Goal: Transaction & Acquisition: Purchase product/service

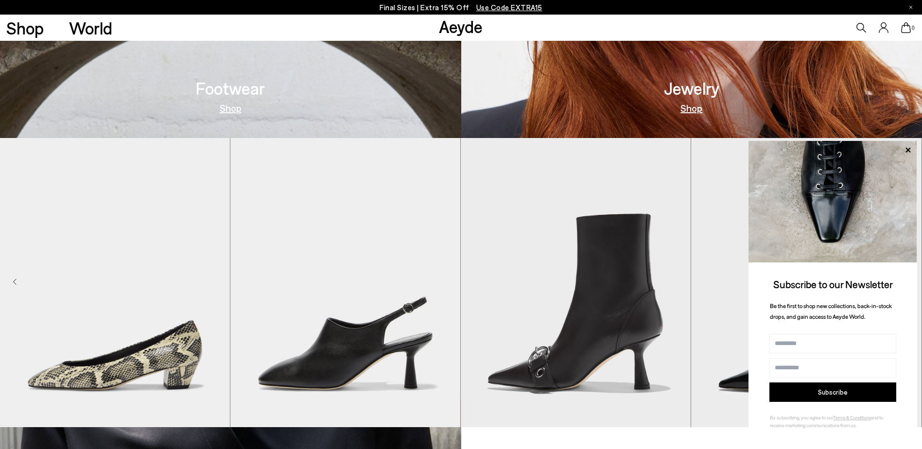
scroll to position [923, 0]
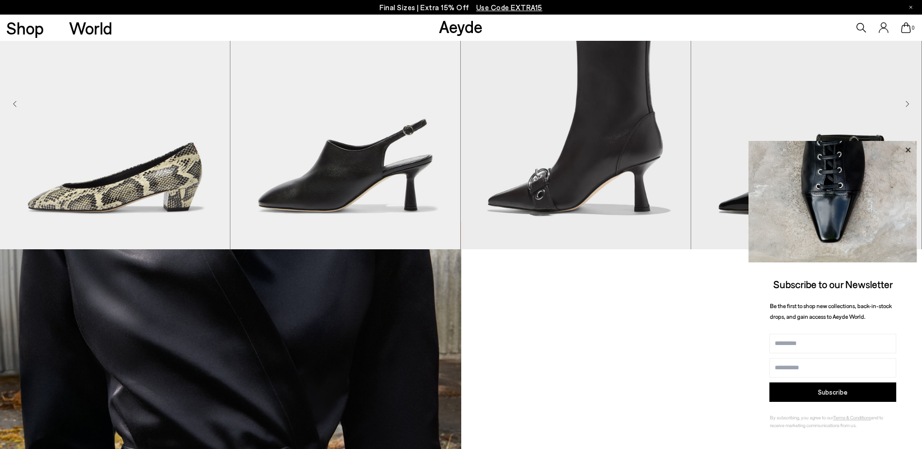
click at [906, 149] on icon at bounding box center [907, 150] width 13 height 13
click at [911, 148] on icon at bounding box center [907, 150] width 13 height 13
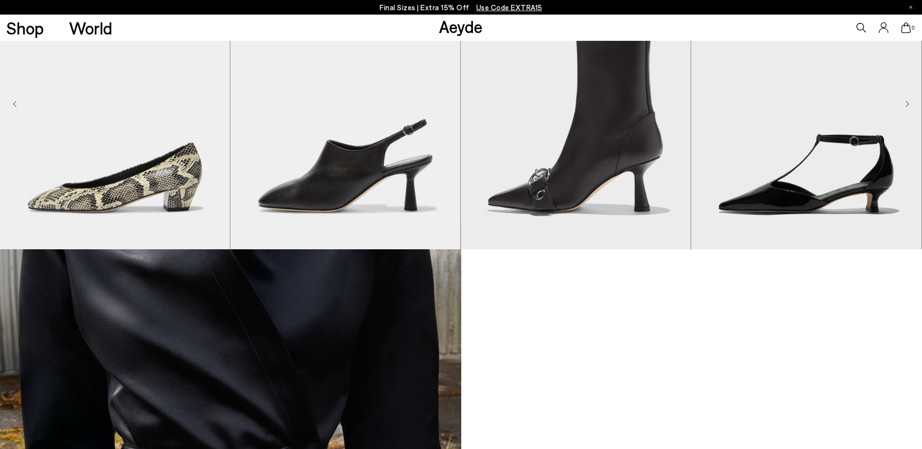
click at [908, 104] on icon "Next slide" at bounding box center [907, 104] width 4 height 7
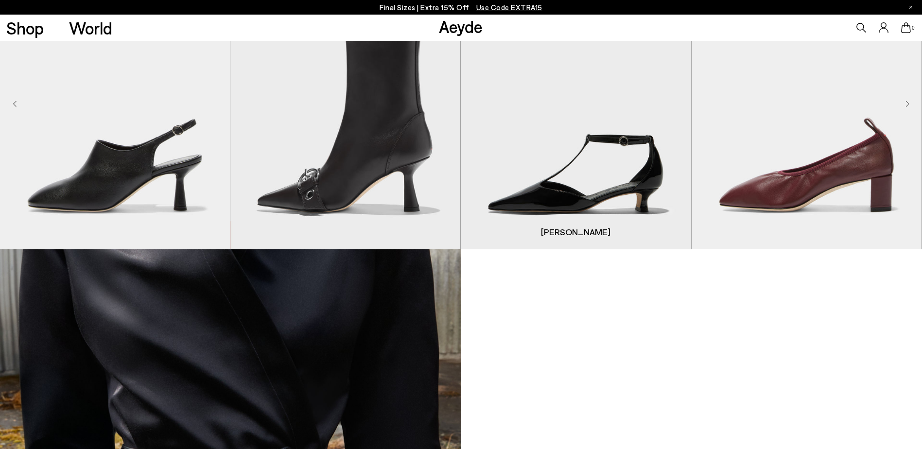
click at [563, 182] on img "4 / 9" at bounding box center [576, 104] width 230 height 289
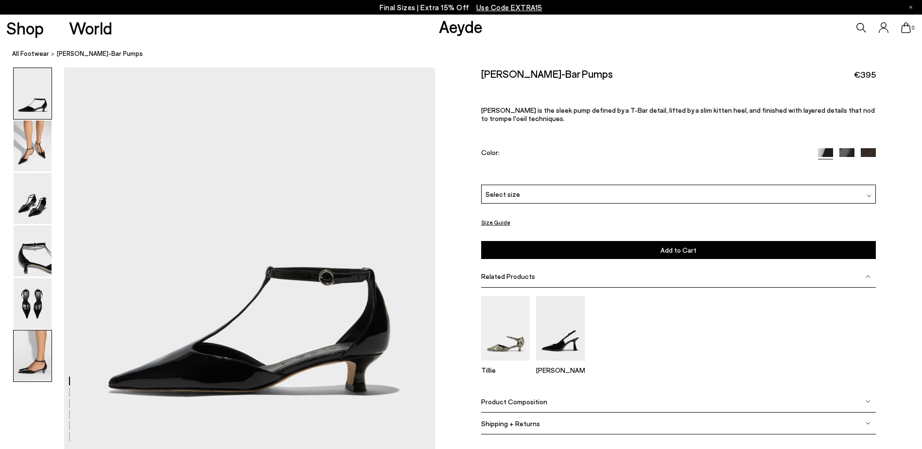
click at [40, 374] on img at bounding box center [33, 355] width 38 height 51
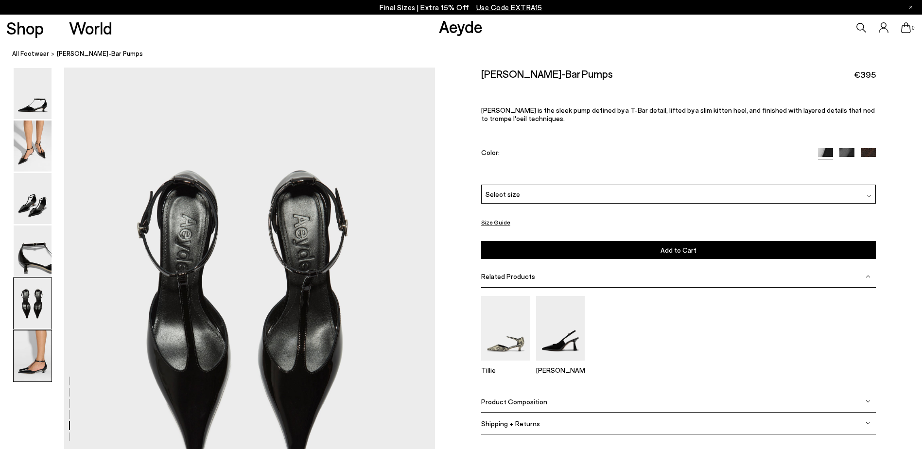
scroll to position [2433, 0]
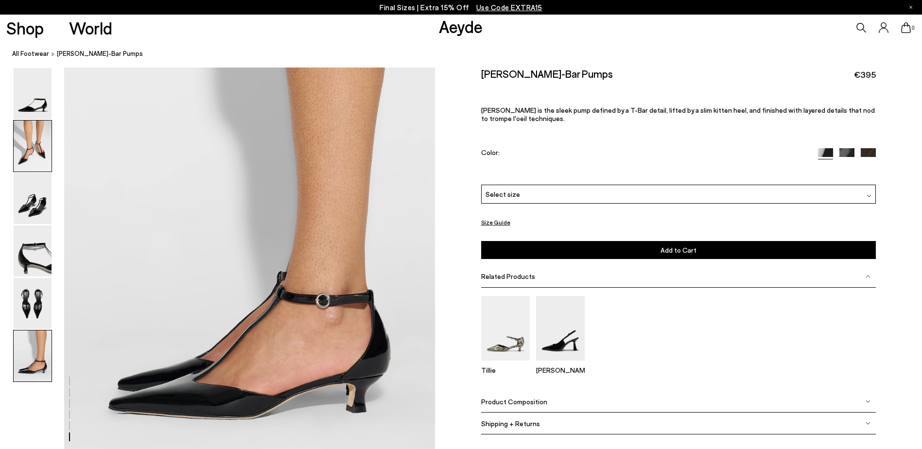
click at [42, 162] on img at bounding box center [33, 146] width 38 height 51
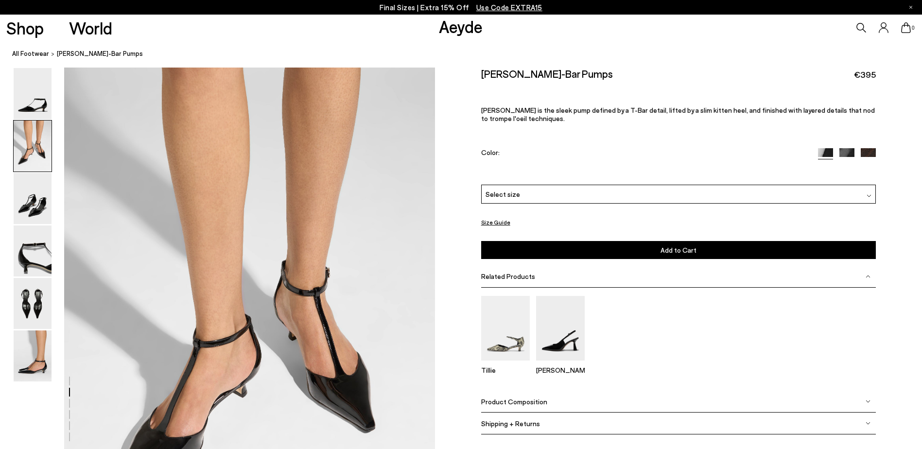
scroll to position [384, 0]
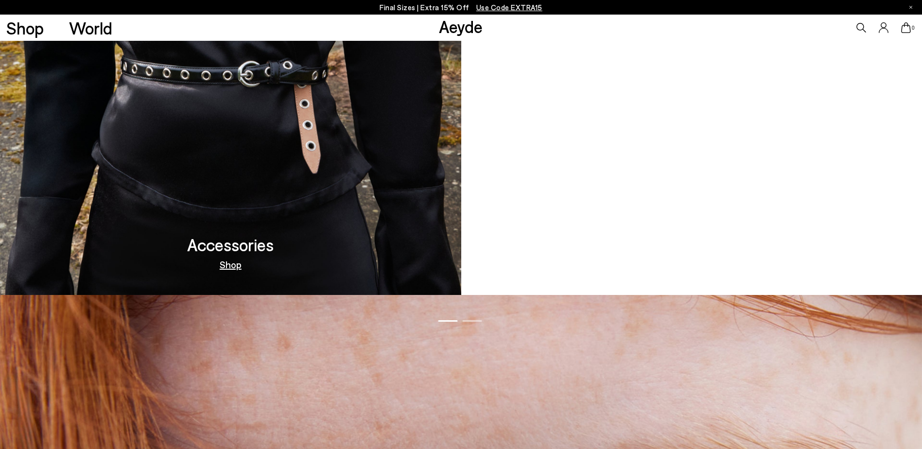
scroll to position [1118, 0]
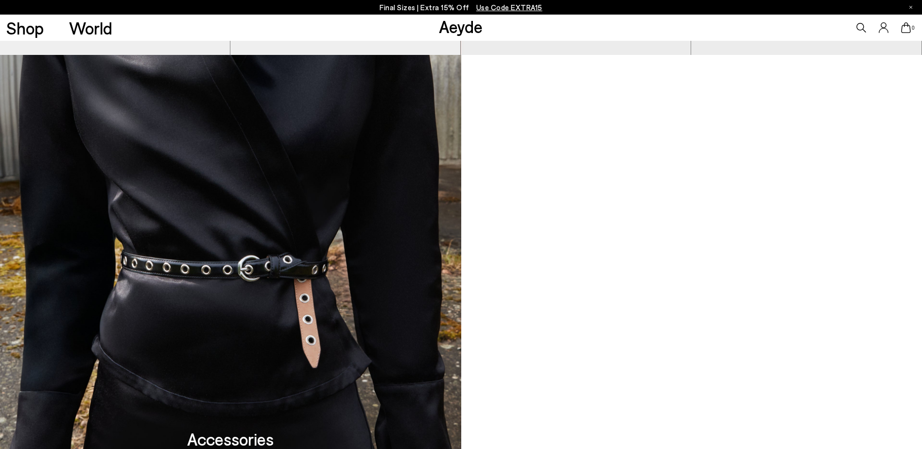
click at [704, 351] on video at bounding box center [691, 272] width 461 height 434
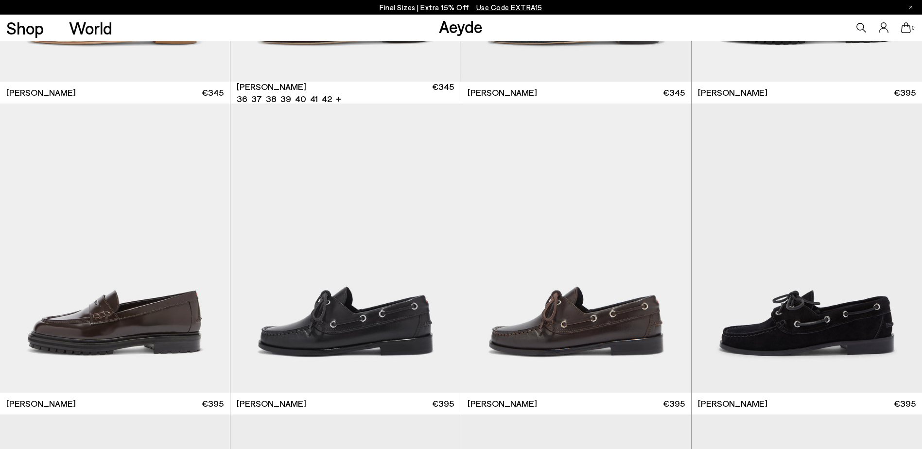
scroll to position [1069, 0]
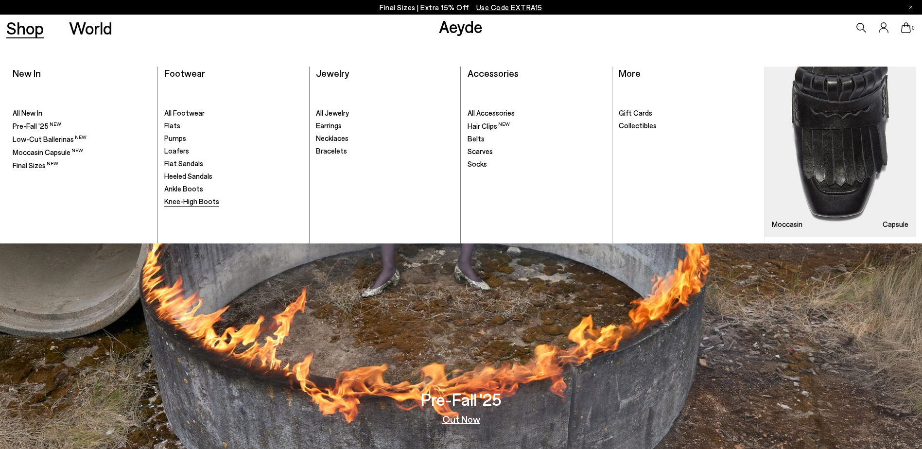
click at [209, 204] on span "Knee-High Boots" at bounding box center [191, 201] width 55 height 9
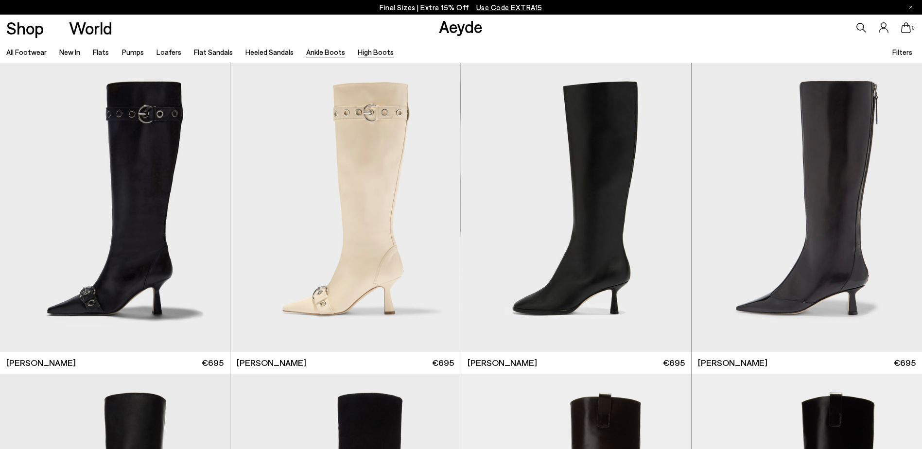
click at [328, 51] on link "Ankle Boots" at bounding box center [325, 52] width 39 height 9
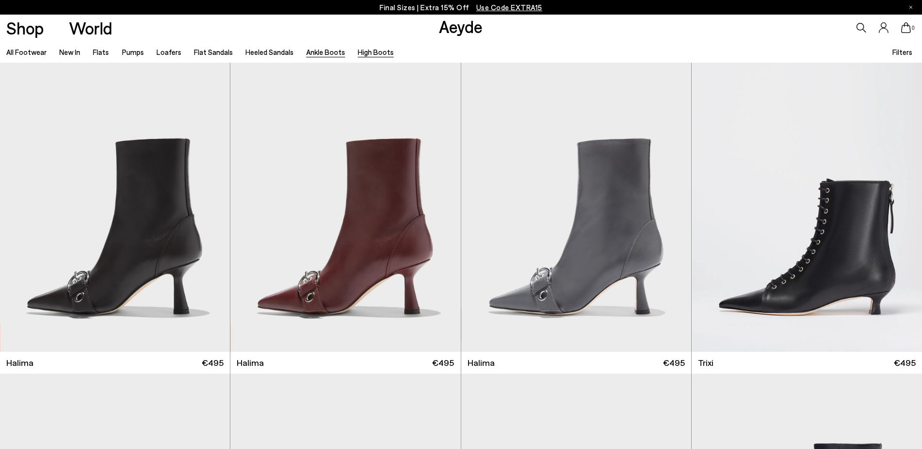
click at [358, 51] on link "High Boots" at bounding box center [376, 52] width 36 height 9
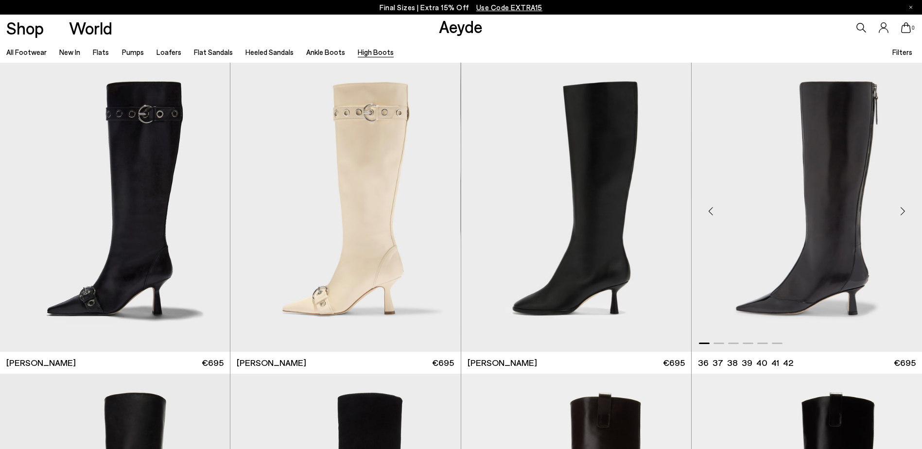
click at [833, 173] on img "1 / 6" at bounding box center [806, 207] width 230 height 289
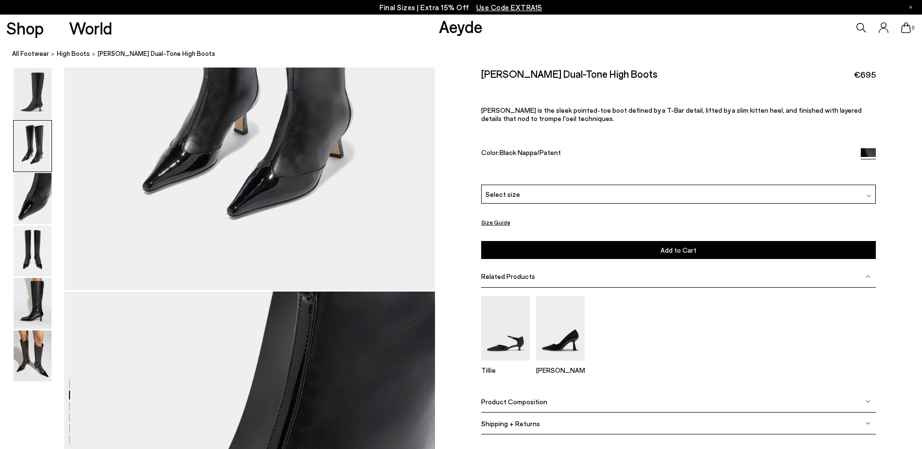
scroll to position [778, 0]
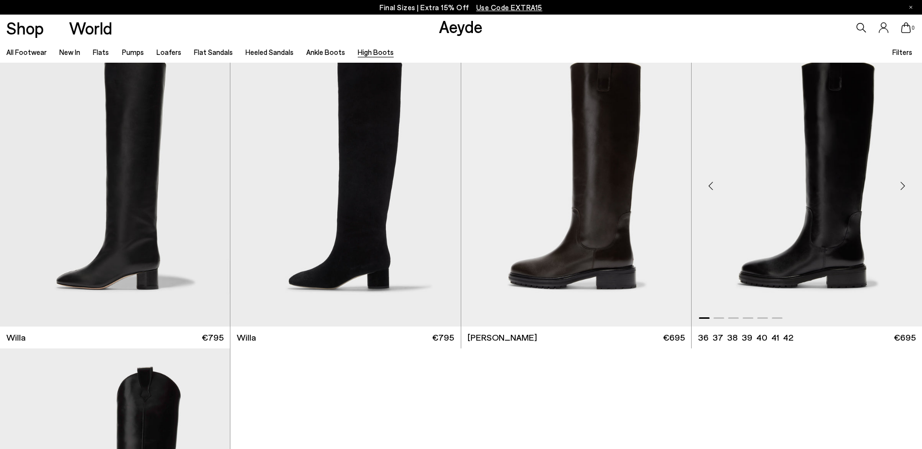
scroll to position [340, 0]
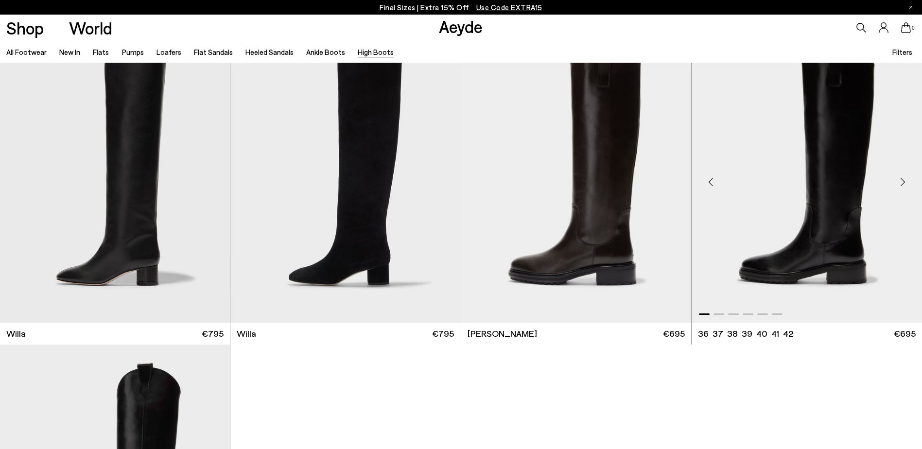
click at [837, 170] on img "1 / 6" at bounding box center [806, 178] width 230 height 289
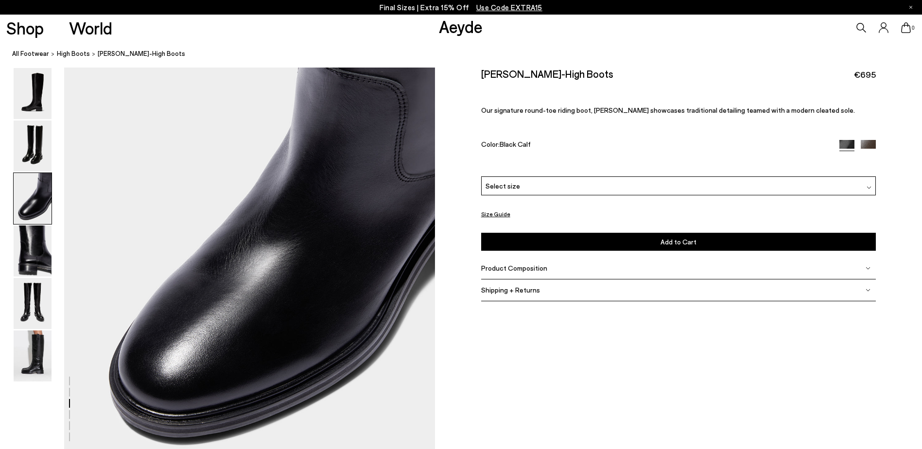
scroll to position [972, 0]
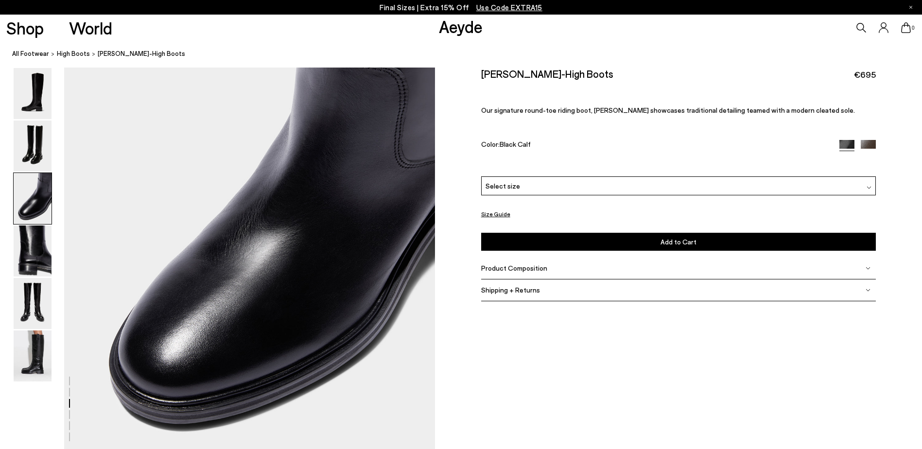
click at [864, 143] on img at bounding box center [868, 147] width 15 height 15
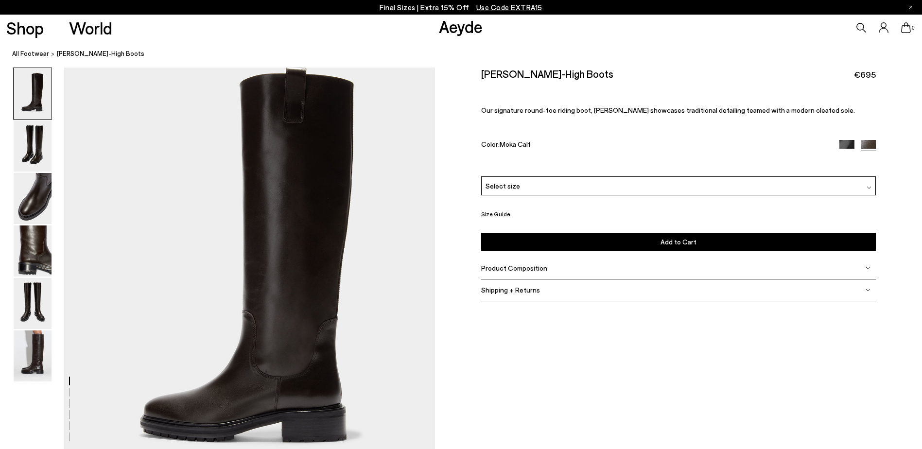
click at [849, 145] on img at bounding box center [846, 147] width 15 height 15
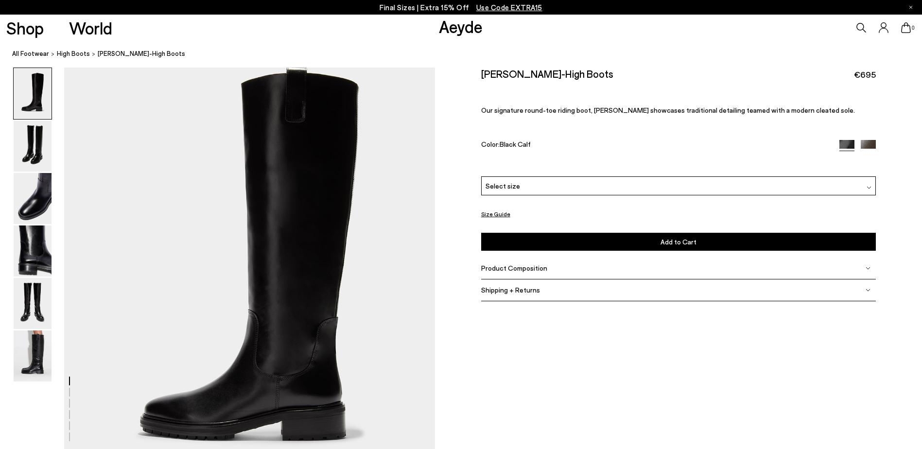
scroll to position [972, 0]
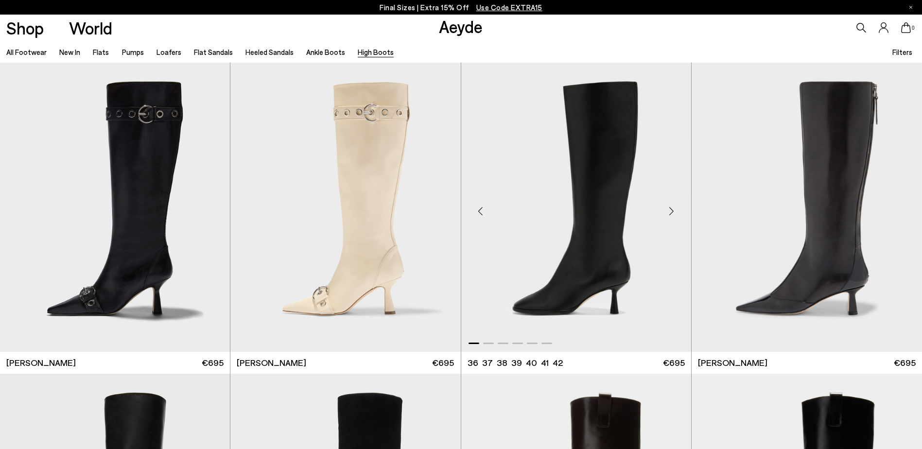
click at [586, 246] on img "1 / 6" at bounding box center [576, 207] width 230 height 289
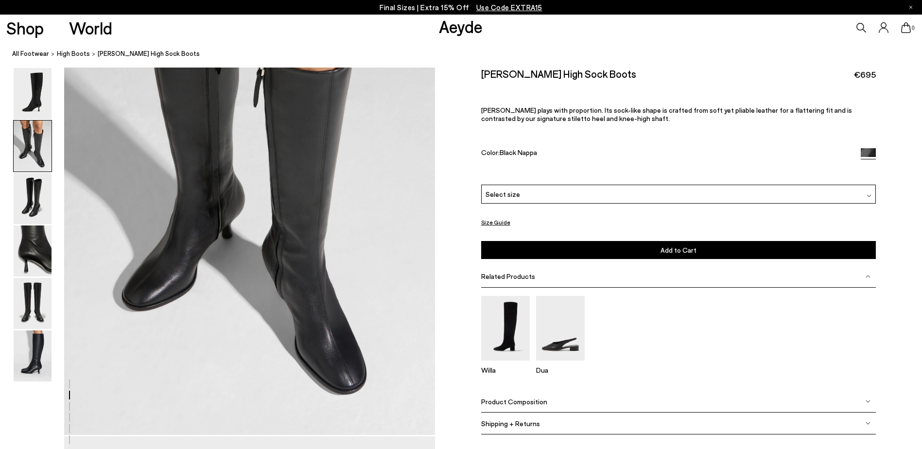
scroll to position [632, 0]
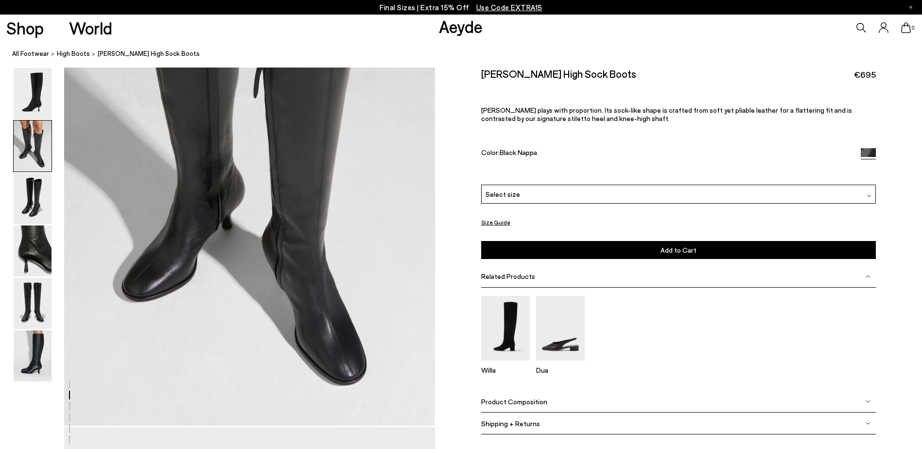
click at [502, 223] on button "Size Guide" at bounding box center [495, 222] width 29 height 12
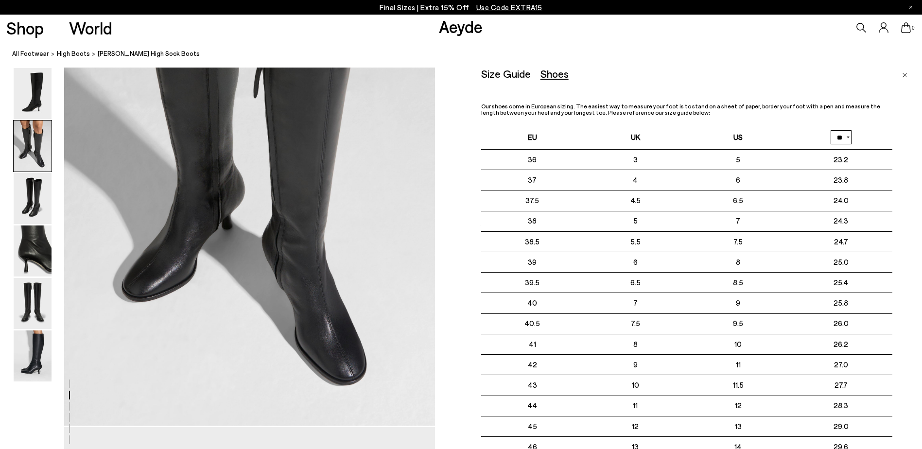
click at [905, 75] on img "Close" at bounding box center [904, 75] width 5 height 5
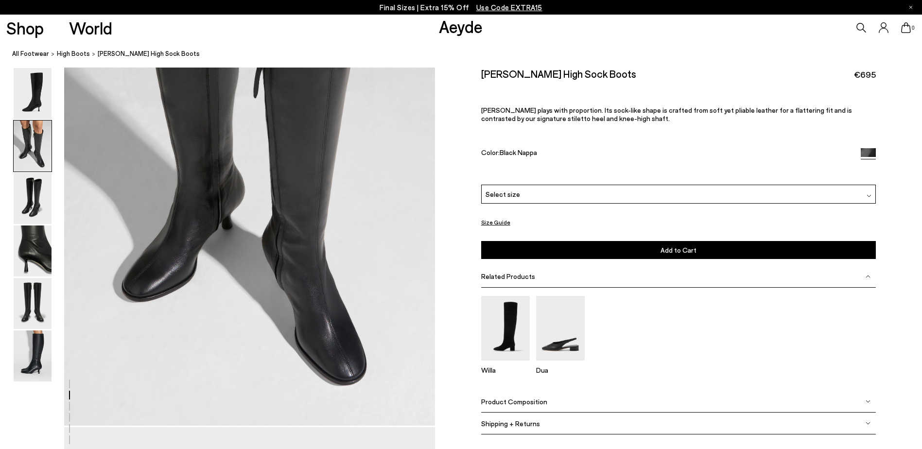
click at [632, 195] on div "Select size" at bounding box center [678, 194] width 395 height 19
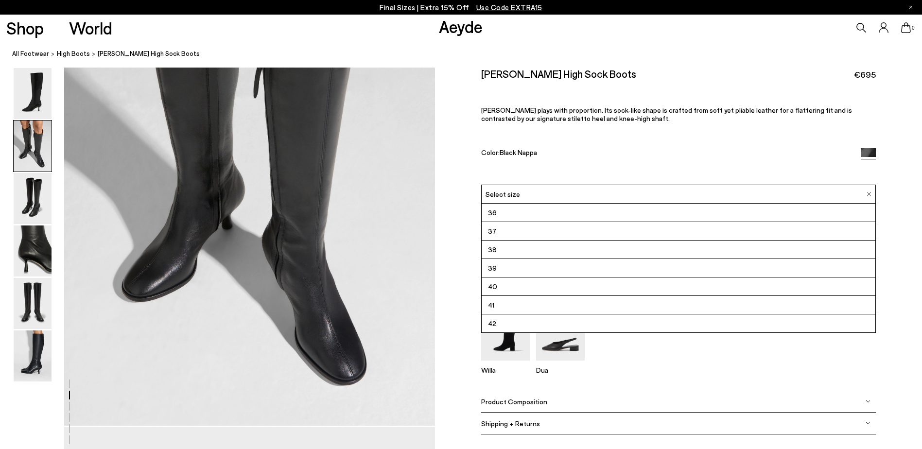
click at [632, 195] on div "Select size" at bounding box center [678, 194] width 395 height 19
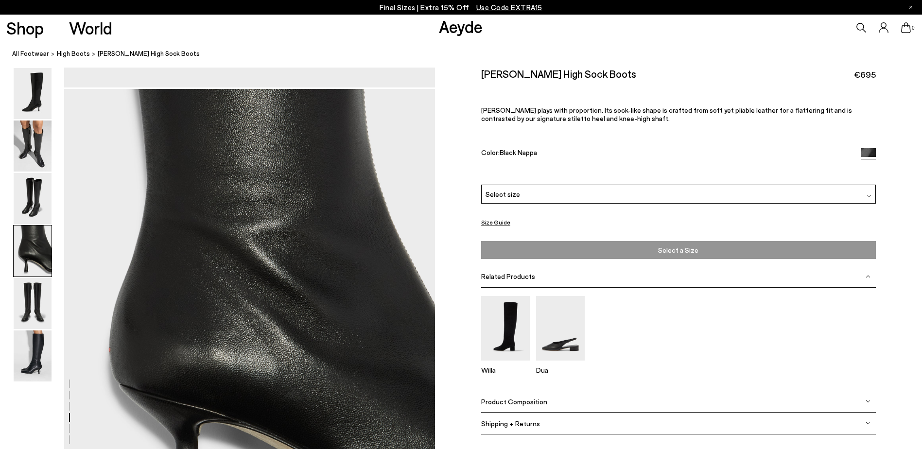
scroll to position [1458, 0]
